Goal: Task Accomplishment & Management: Use online tool/utility

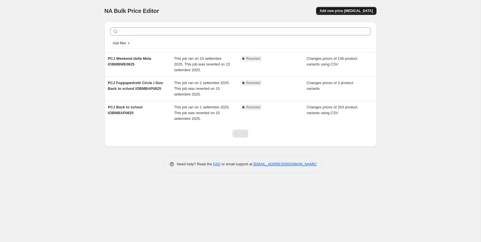
click at [348, 11] on span "Add new price [MEDICAL_DATA]" at bounding box center [346, 11] width 53 height 5
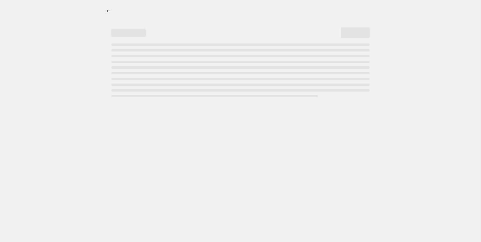
select select "percentage"
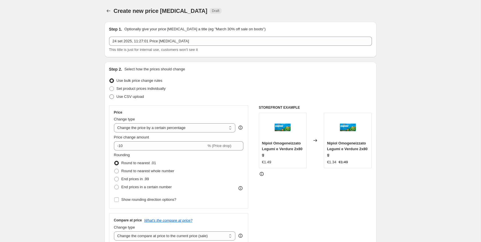
click at [136, 95] on span "Use CSV upload" at bounding box center [130, 96] width 27 height 4
click at [110, 95] on input "Use CSV upload" at bounding box center [109, 94] width 0 height 0
radio input "true"
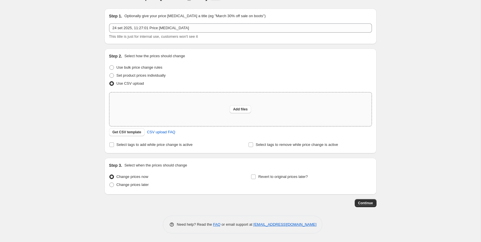
scroll to position [13, 0]
click at [138, 134] on span "Get CSV template" at bounding box center [127, 132] width 29 height 5
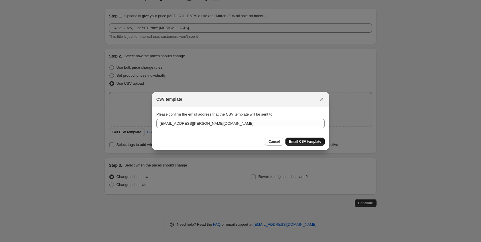
click at [298, 141] on span "Email CSV template" at bounding box center [305, 141] width 32 height 5
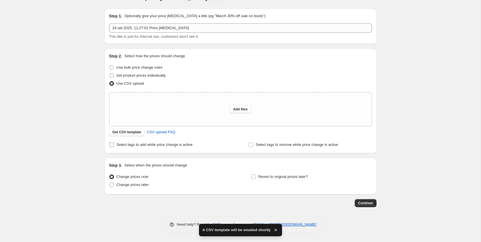
click at [184, 148] on span "Select tags to add while price change is active" at bounding box center [155, 145] width 76 height 6
click at [114, 147] on input "Select tags to add while price change is active" at bounding box center [111, 145] width 5 height 5
checkbox input "true"
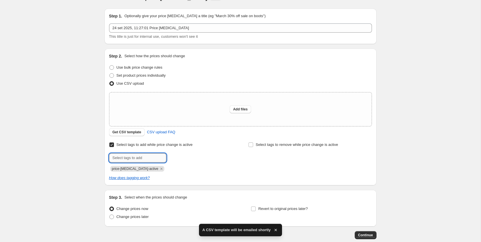
click at [154, 159] on input "text" at bounding box center [137, 157] width 57 height 9
click at [154, 172] on div "Select tags to add while price change is active Submit price-[MEDICAL_DATA]-act…" at bounding box center [240, 161] width 263 height 40
click at [159, 170] on icon "Remove price-change-job-active" at bounding box center [161, 168] width 5 height 5
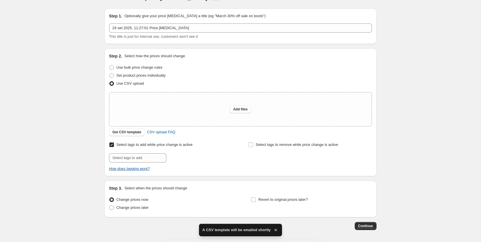
click at [153, 152] on div "Select tags to add while price change is active Submit" at bounding box center [170, 152] width 123 height 22
click at [151, 158] on input "text" at bounding box center [137, 157] width 57 height 9
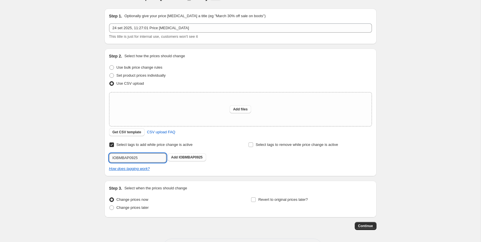
type input "IOBMBAP0925"
click at [116, 52] on button "Submit" at bounding box center [117, 52] width 16 height 6
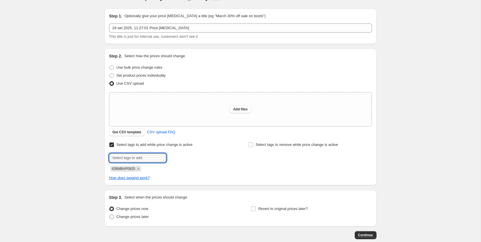
click at [149, 219] on span "Change prices later" at bounding box center [133, 217] width 32 height 4
click at [110, 215] on input "Change prices later" at bounding box center [109, 215] width 0 height 0
radio input "true"
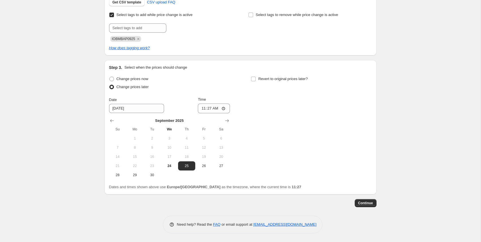
scroll to position [144, 0]
click at [206, 170] on button "26" at bounding box center [203, 165] width 17 height 9
type input "9/26/2025"
click at [217, 108] on input "11:27" at bounding box center [214, 109] width 32 height 10
click at [224, 108] on input "12:27" at bounding box center [214, 109] width 32 height 10
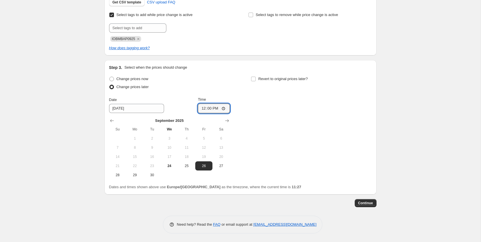
type input "12:00"
click at [248, 91] on div "Change prices now Change prices later Date 9/26/2025 Time 12:00 September 2025 …" at bounding box center [240, 127] width 263 height 105
click at [241, 100] on div "Change prices now Change prices later Date 9/26/2025 Time 12:00 September 2025 …" at bounding box center [240, 127] width 263 height 105
click at [252, 77] on input "Revert to original prices later?" at bounding box center [253, 79] width 5 height 5
checkbox input "true"
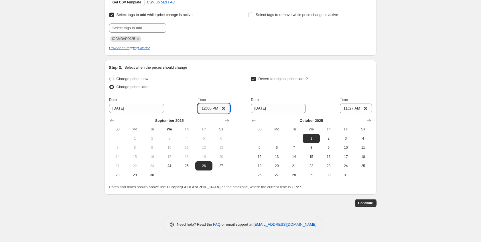
click at [218, 109] on input "12:00" at bounding box center [214, 109] width 32 height 10
type input "00:00"
click at [223, 93] on div "Change prices now Change prices later Date 9/26/2025 Time 00:00 September 2025 …" at bounding box center [169, 127] width 121 height 105
click at [253, 106] on input "10/1/2025" at bounding box center [278, 108] width 55 height 9
click at [257, 110] on input "10/1/2025" at bounding box center [278, 108] width 55 height 9
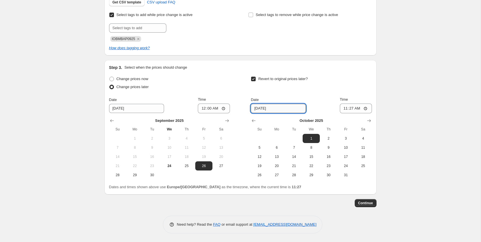
click at [257, 110] on input "10/1/2025" at bounding box center [278, 108] width 55 height 9
click at [365, 123] on button "Show next month, November 2025" at bounding box center [369, 121] width 8 height 8
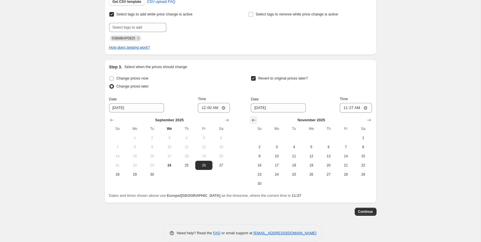
click at [254, 122] on icon "Show previous month, October 2025" at bounding box center [254, 120] width 6 height 6
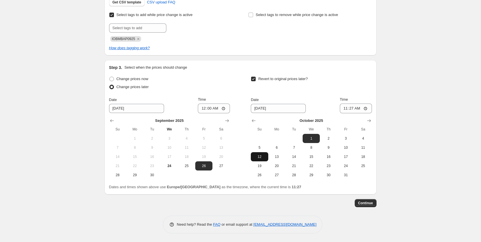
click at [263, 155] on span "12" at bounding box center [259, 157] width 13 height 5
type input "10/12/2025"
click at [358, 109] on input "11:27" at bounding box center [356, 109] width 32 height 10
type input "23:59"
click at [364, 90] on div "Revert to original prices later?" at bounding box center [311, 83] width 121 height 17
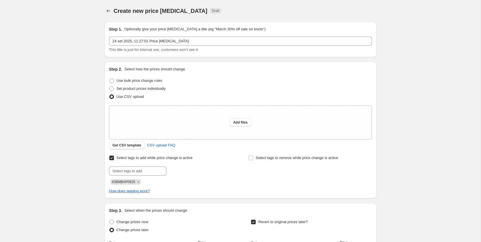
scroll to position [0, 0]
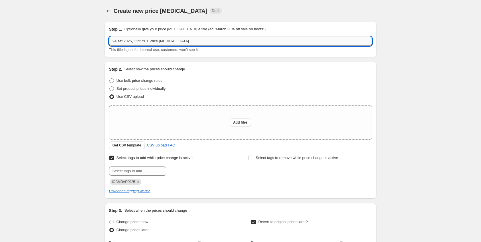
click at [209, 41] on input "24 set 2025, 11:27:01 Price change job" at bounding box center [240, 41] width 263 height 9
type input "PCJ È arrivato l'autunno! (IOBMBAP0925)"
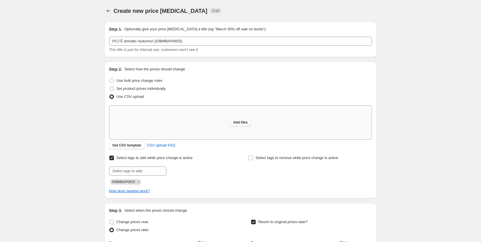
click at [243, 119] on button "Add files" at bounding box center [240, 123] width 21 height 8
type input "C:\fakepath\pcj_iobmbap0925 - Sheet1.csv"
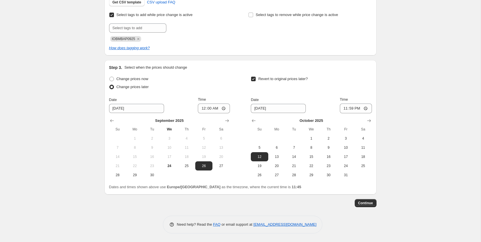
scroll to position [154, 0]
click at [359, 206] on button "Continue" at bounding box center [366, 203] width 22 height 8
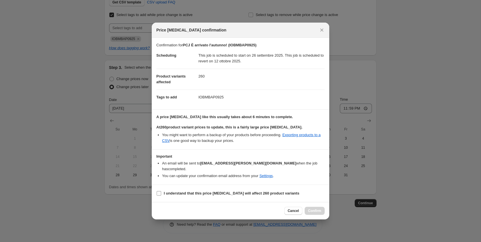
click at [287, 191] on b "I understand that this price change job will affect 260 product variants" at bounding box center [231, 193] width 135 height 4
click at [161, 191] on input "I understand that this price change job will affect 260 product variants" at bounding box center [159, 193] width 5 height 5
checkbox input "true"
click at [316, 209] on span "Confirm" at bounding box center [314, 211] width 13 height 5
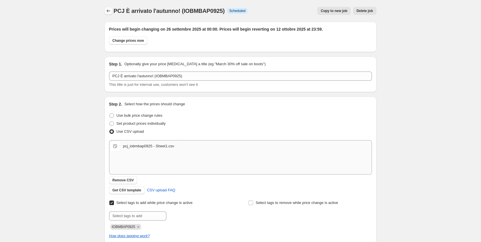
click at [109, 12] on icon "Price change jobs" at bounding box center [109, 11] width 6 height 6
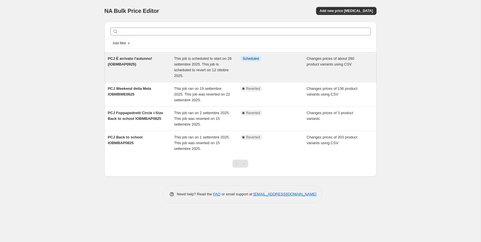
click at [143, 58] on span "PCJ È arrivato l'autunno! (IOBMBAP0925)" at bounding box center [130, 61] width 44 height 10
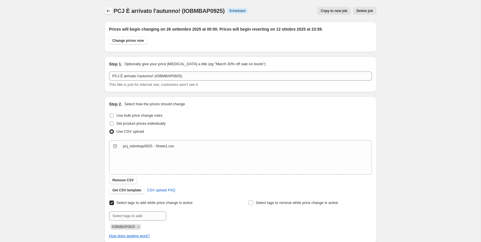
click at [108, 13] on icon "Price change jobs" at bounding box center [109, 11] width 6 height 6
